Goal: Task Accomplishment & Management: Use online tool/utility

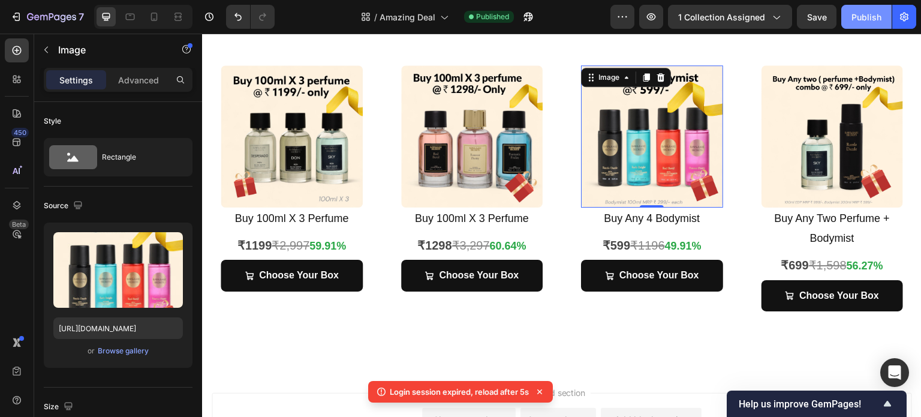
click at [867, 16] on div "Publish" at bounding box center [866, 17] width 30 height 13
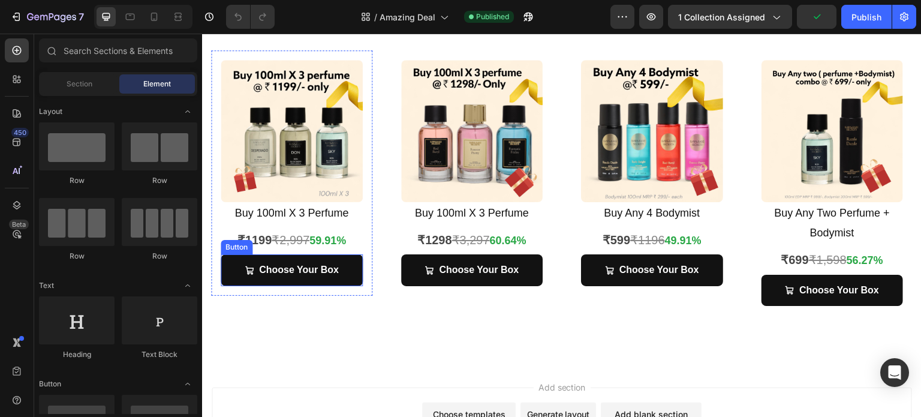
scroll to position [120, 0]
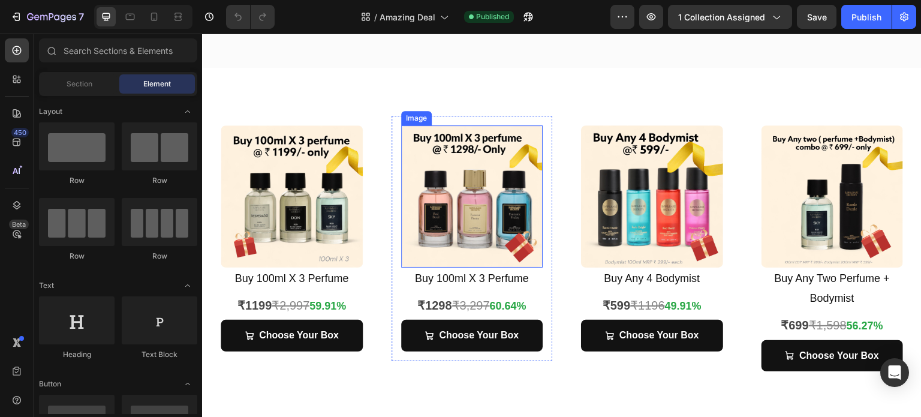
click at [500, 216] on img at bounding box center [472, 196] width 142 height 142
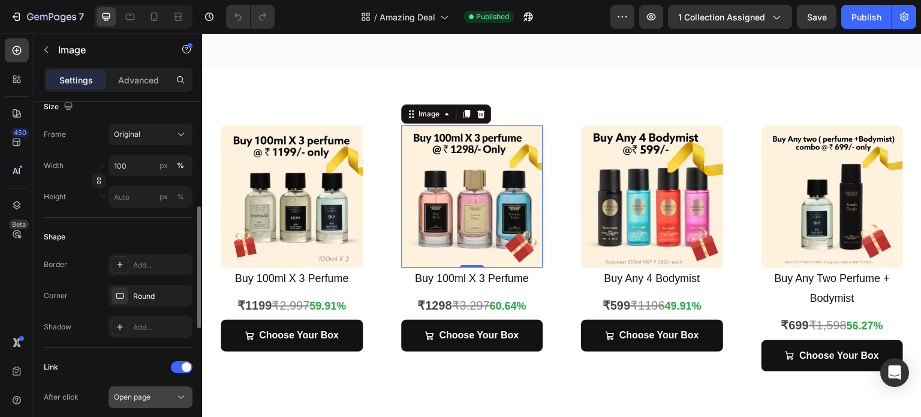
scroll to position [420, 0]
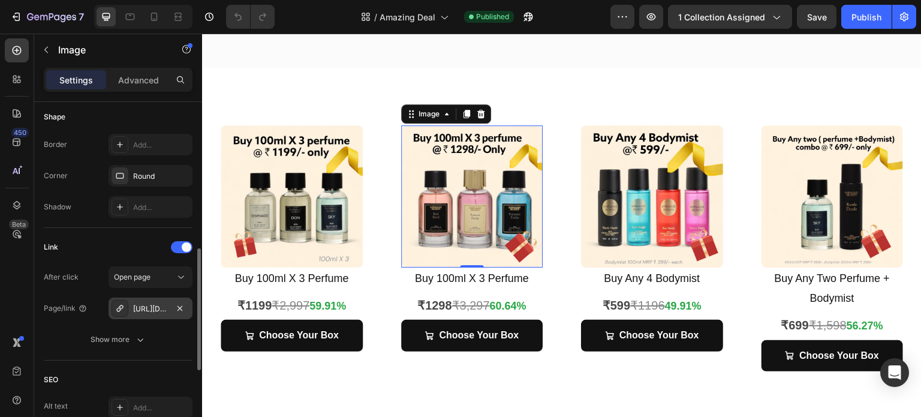
click at [154, 308] on div "[URL][DOMAIN_NAME]" at bounding box center [150, 308] width 35 height 11
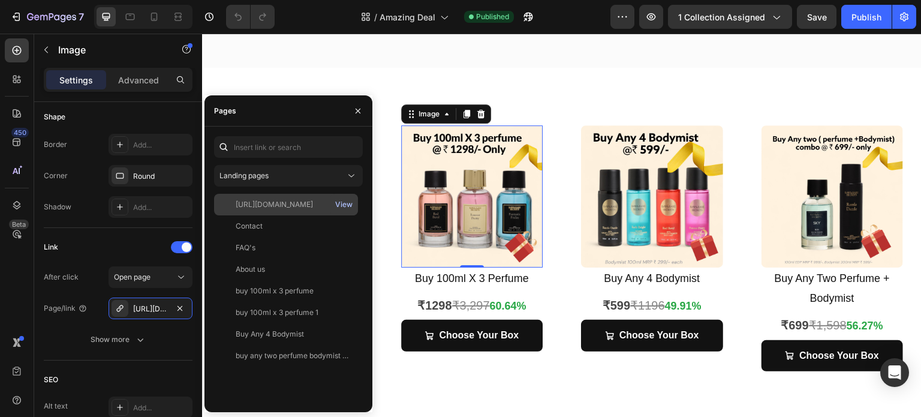
click at [343, 203] on div "View" at bounding box center [343, 204] width 17 height 11
